Goal: Task Accomplishment & Management: Manage account settings

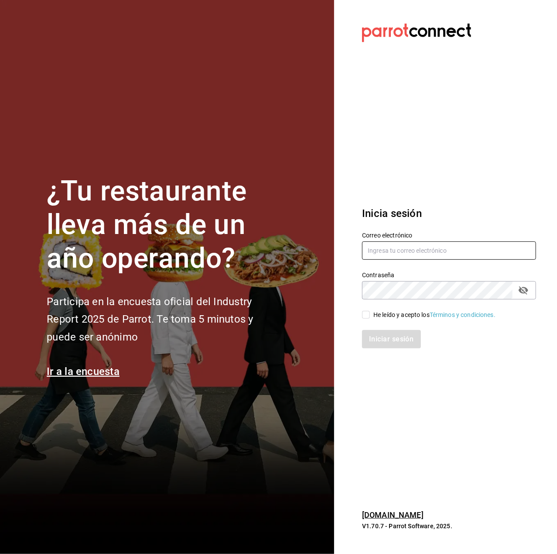
click at [388, 246] on input "text" at bounding box center [449, 250] width 174 height 18
type input "[PERSON_NAME][EMAIL_ADDRESS][DOMAIN_NAME]"
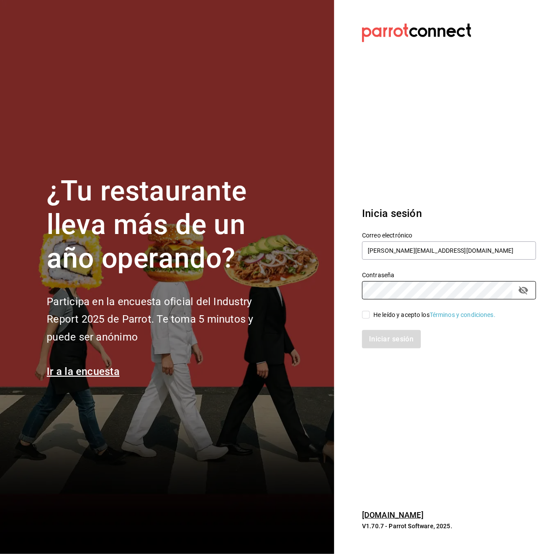
click at [385, 318] on div "He leído y acepto los Términos y condiciones." at bounding box center [435, 314] width 122 height 9
click at [370, 318] on input "He leído y acepto los Términos y condiciones." at bounding box center [366, 315] width 8 height 8
checkbox input "true"
drag, startPoint x: 402, startPoint y: 330, endPoint x: 390, endPoint y: 324, distance: 13.7
click at [401, 330] on button "Iniciar sesión" at bounding box center [391, 339] width 59 height 18
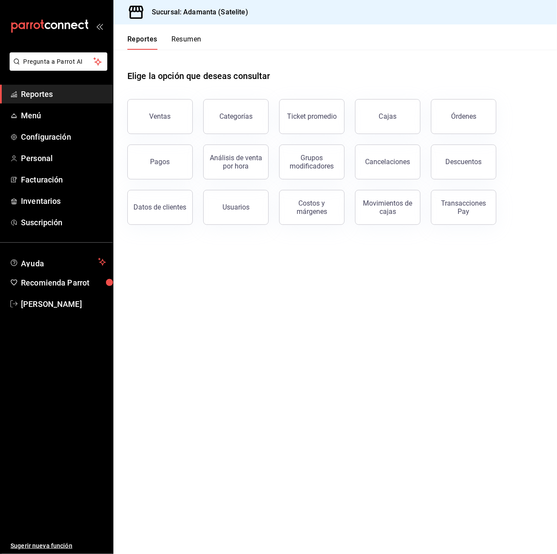
click at [196, 39] on button "Resumen" at bounding box center [186, 42] width 30 height 15
